Goal: Transaction & Acquisition: Obtain resource

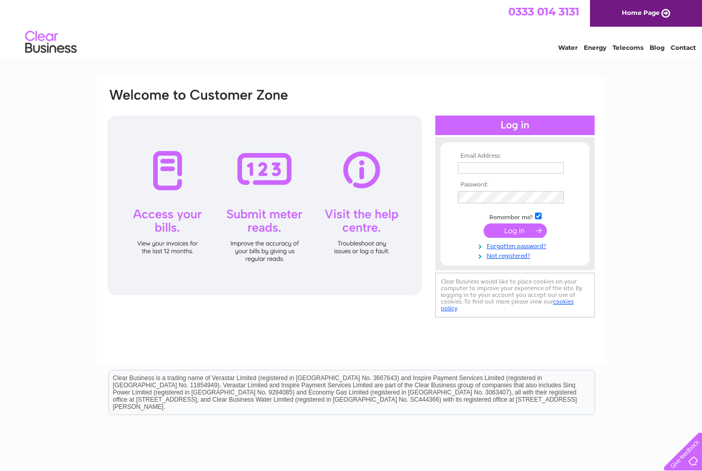
click at [508, 164] on input "text" at bounding box center [511, 167] width 106 height 11
type input "mandi.erskine@icloud.com"
click at [515, 233] on input "submit" at bounding box center [514, 232] width 63 height 14
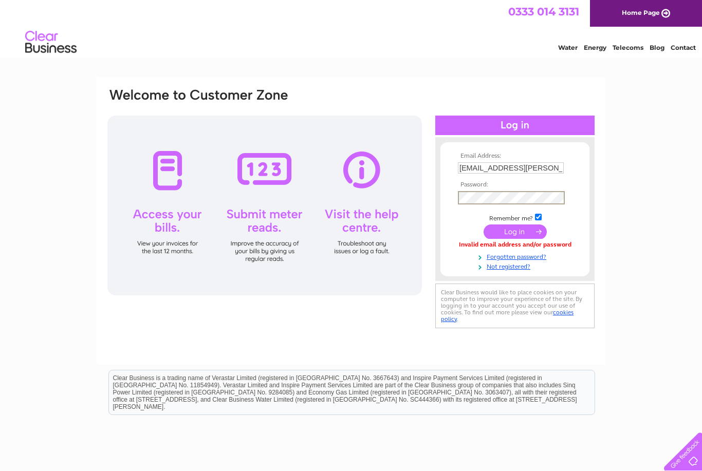
click at [515, 233] on input "submit" at bounding box center [514, 232] width 63 height 14
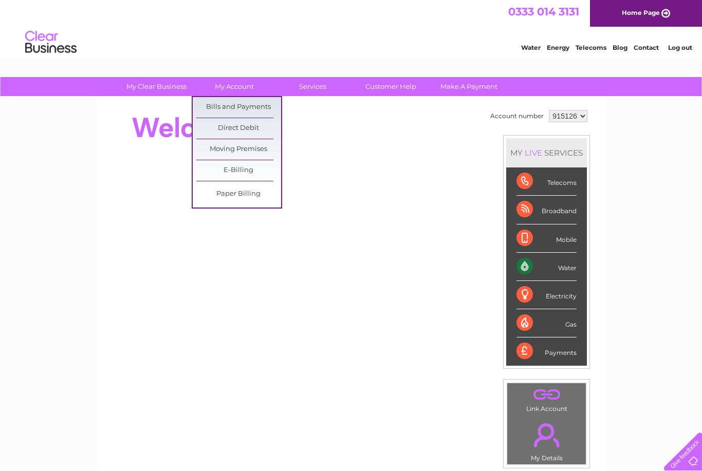
click at [255, 106] on link "Bills and Payments" at bounding box center [238, 107] width 85 height 21
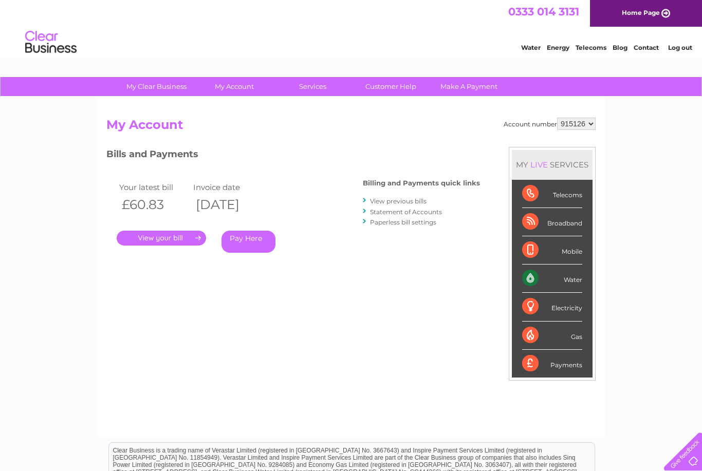
click at [181, 235] on link "." at bounding box center [161, 238] width 89 height 15
click at [420, 200] on link "View previous bills" at bounding box center [398, 201] width 57 height 8
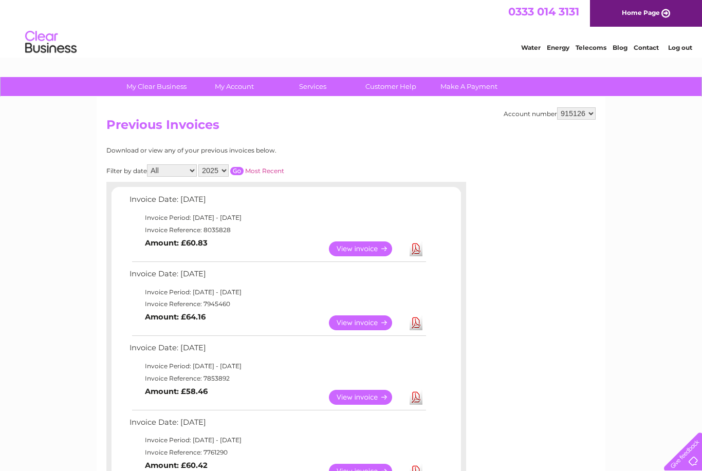
click at [421, 251] on link "Download" at bounding box center [415, 248] width 13 height 15
click at [651, 18] on link "Home Page" at bounding box center [646, 13] width 112 height 27
